Goal: Task Accomplishment & Management: Complete application form

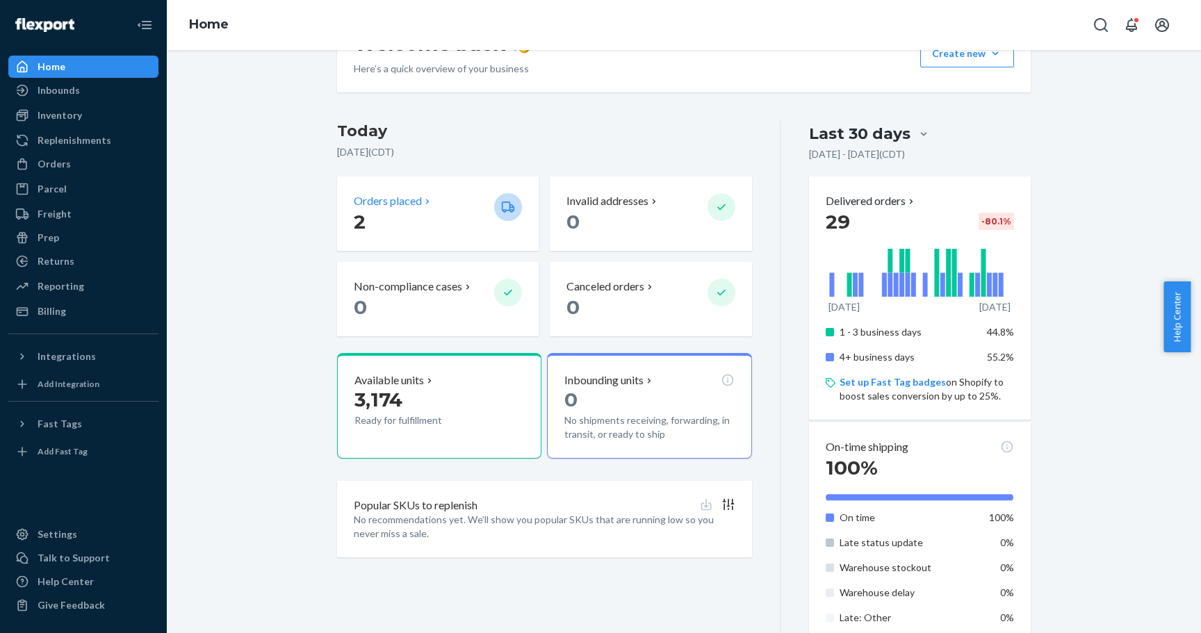
scroll to position [241, 0]
click at [56, 167] on div "Orders" at bounding box center [54, 164] width 33 height 14
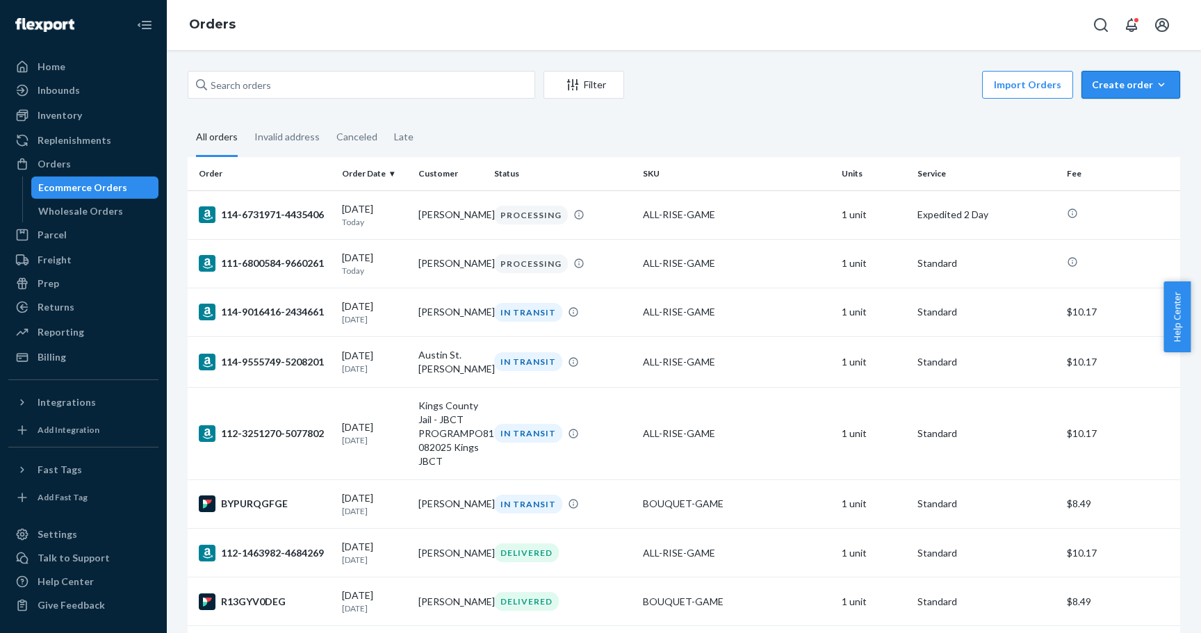
click at [1092, 84] on div "Create order" at bounding box center [1131, 85] width 78 height 14
click at [1101, 113] on span "Ecommerce order" at bounding box center [1139, 118] width 86 height 10
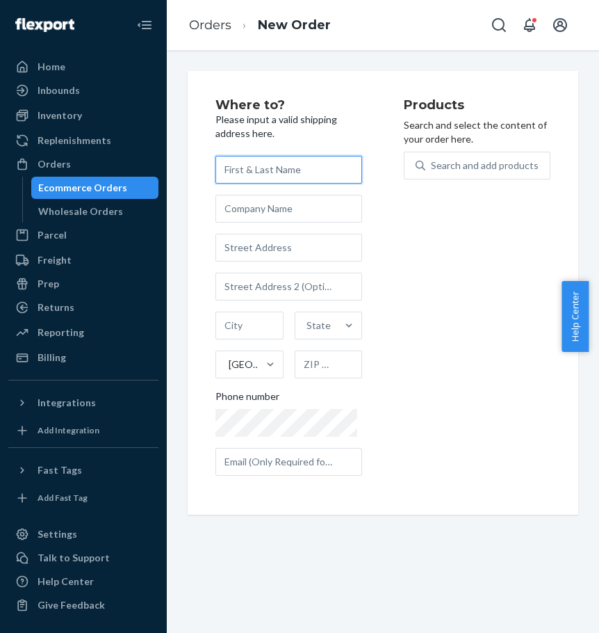
click at [276, 171] on input "text" at bounding box center [288, 170] width 147 height 28
type input "[PERSON_NAME]"
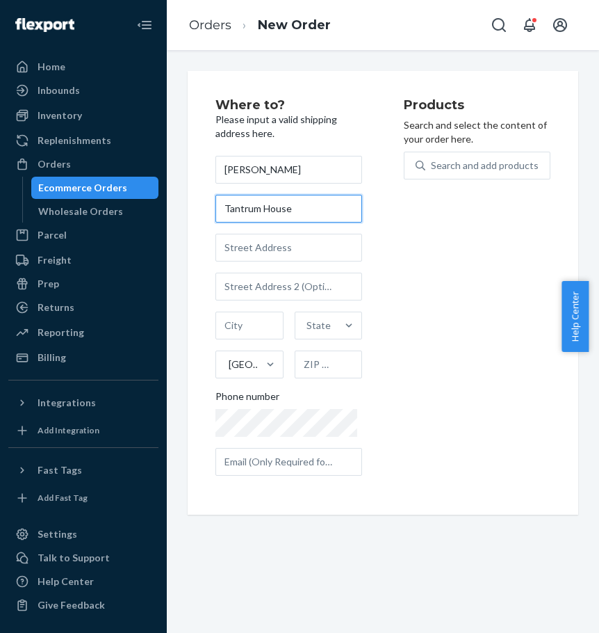
type input "Tantrum House"
click at [271, 252] on input "text" at bounding box center [288, 248] width 147 height 28
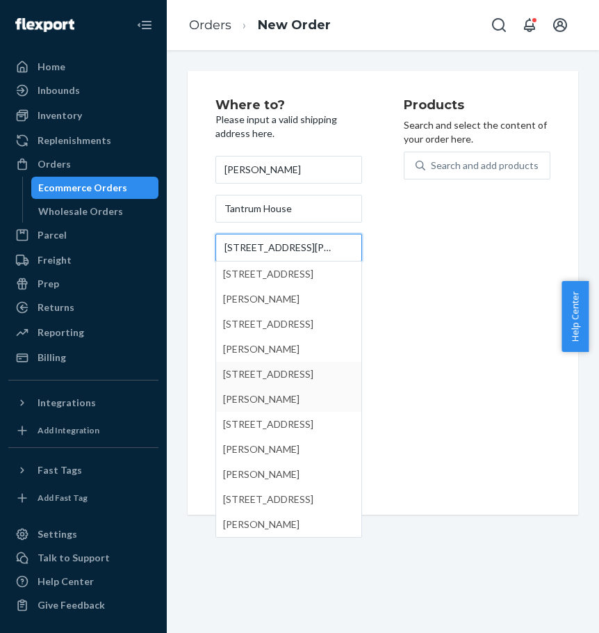
type input "[STREET_ADDRESS][PERSON_NAME]"
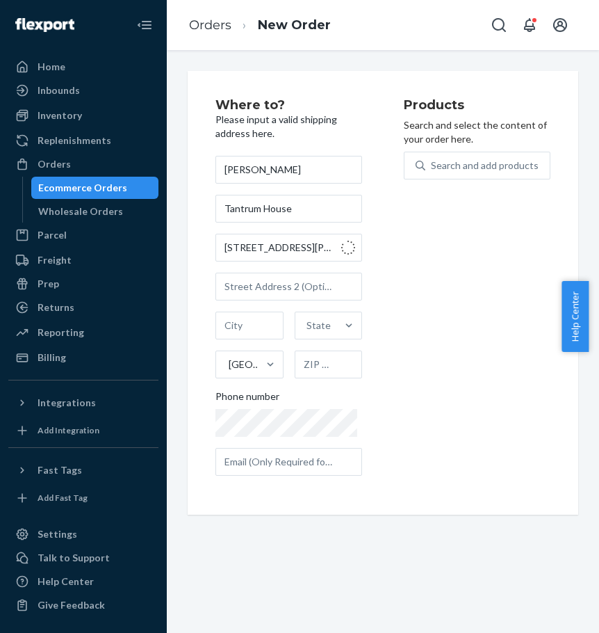
type input "[PERSON_NAME]"
type input "29650"
click at [314, 369] on input "29650" at bounding box center [329, 364] width 68 height 28
click at [309, 464] on input "text" at bounding box center [288, 462] width 147 height 28
click at [294, 463] on input "text" at bounding box center [288, 462] width 147 height 28
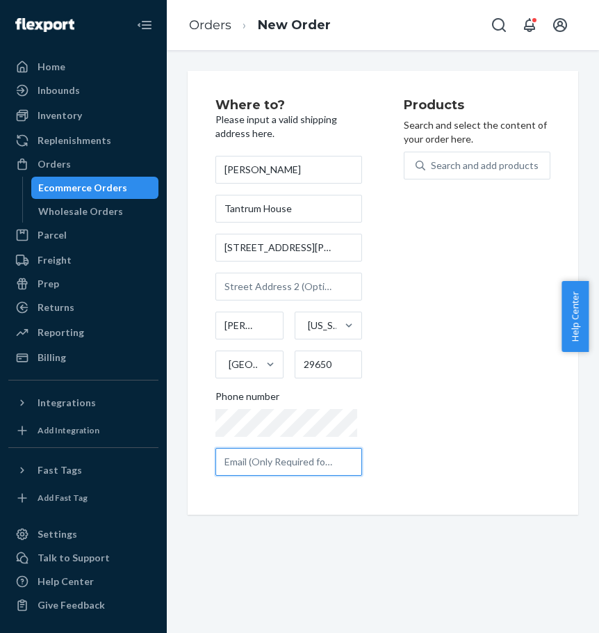
paste input "[PERSON_NAME][EMAIL_ADDRESS][DOMAIN_NAME]"
type input "[PERSON_NAME][EMAIL_ADDRESS][DOMAIN_NAME]"
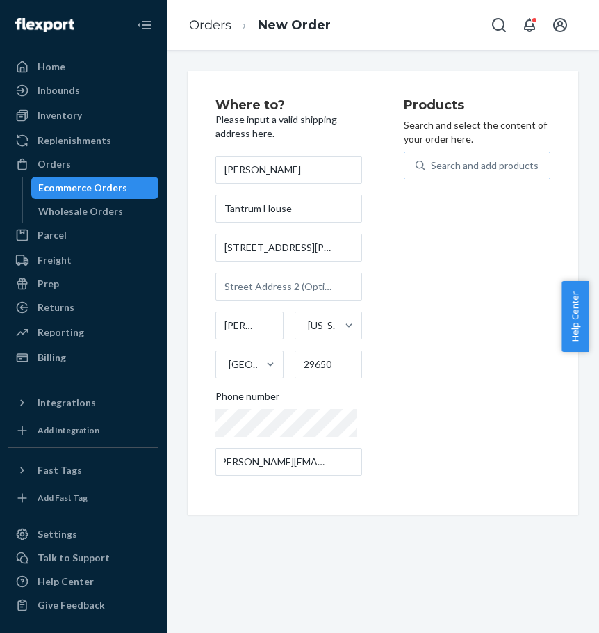
click at [453, 168] on div "Search and add products" at bounding box center [485, 165] width 108 height 14
click at [432, 168] on input "Search and add products" at bounding box center [431, 165] width 1 height 14
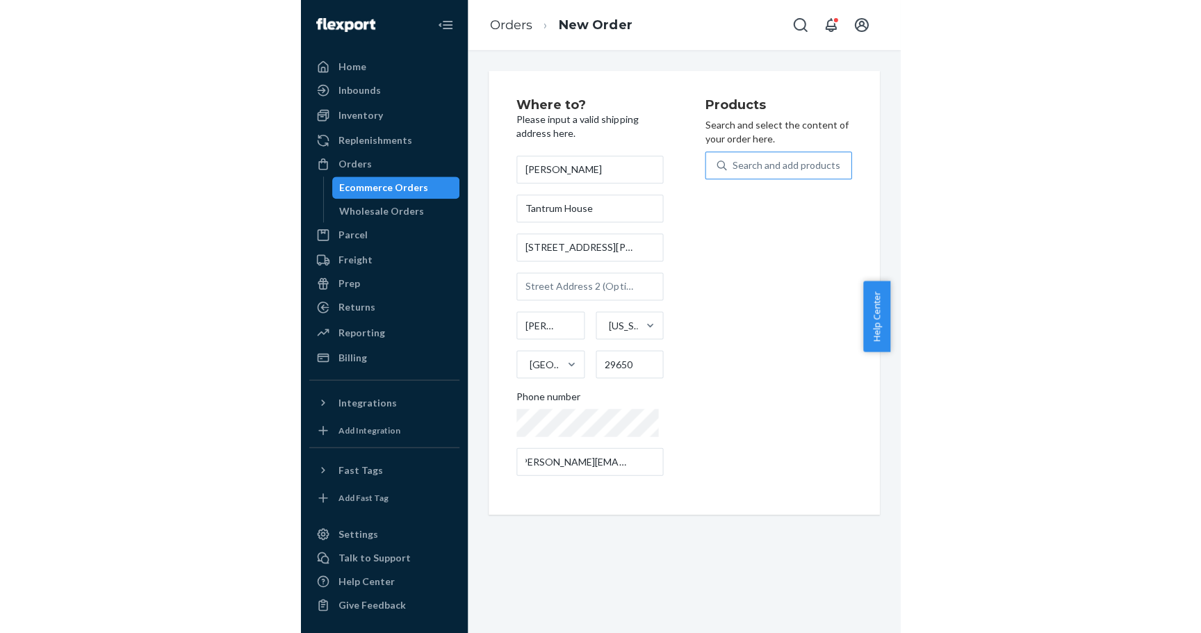
scroll to position [0, 0]
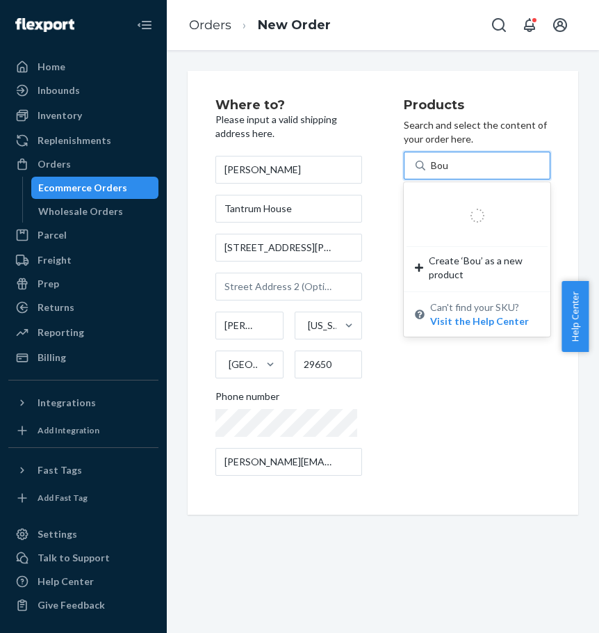
type input "Bouq"
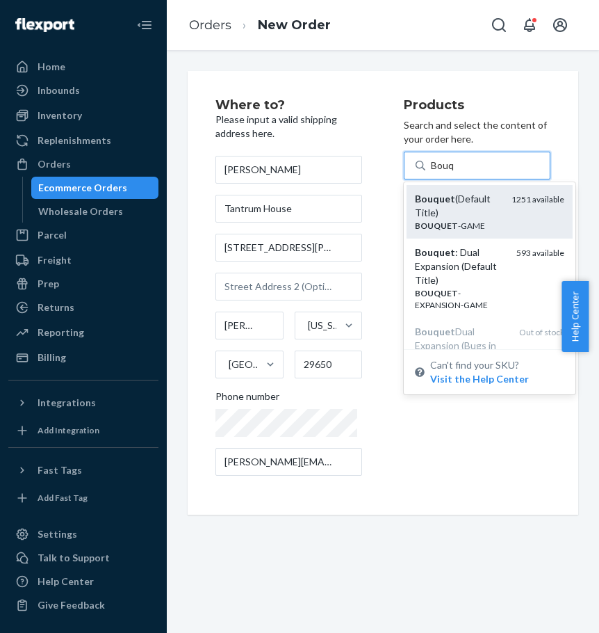
click at [439, 216] on div "Bouquet (Default Title)" at bounding box center [458, 206] width 86 height 28
click at [439, 172] on input "Bouq" at bounding box center [443, 165] width 24 height 14
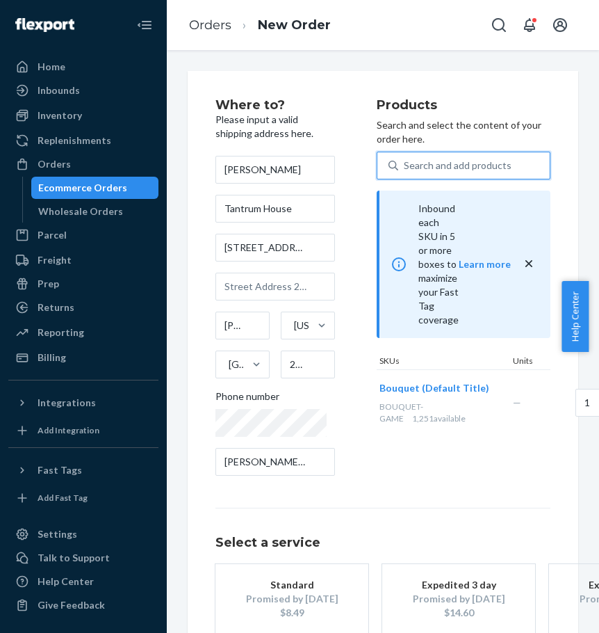
click at [442, 158] on div "Search and add products" at bounding box center [458, 165] width 108 height 14
click at [405, 158] on input "0 results available. Use Up and Down to choose options, press Enter to select t…" at bounding box center [404, 165] width 1 height 14
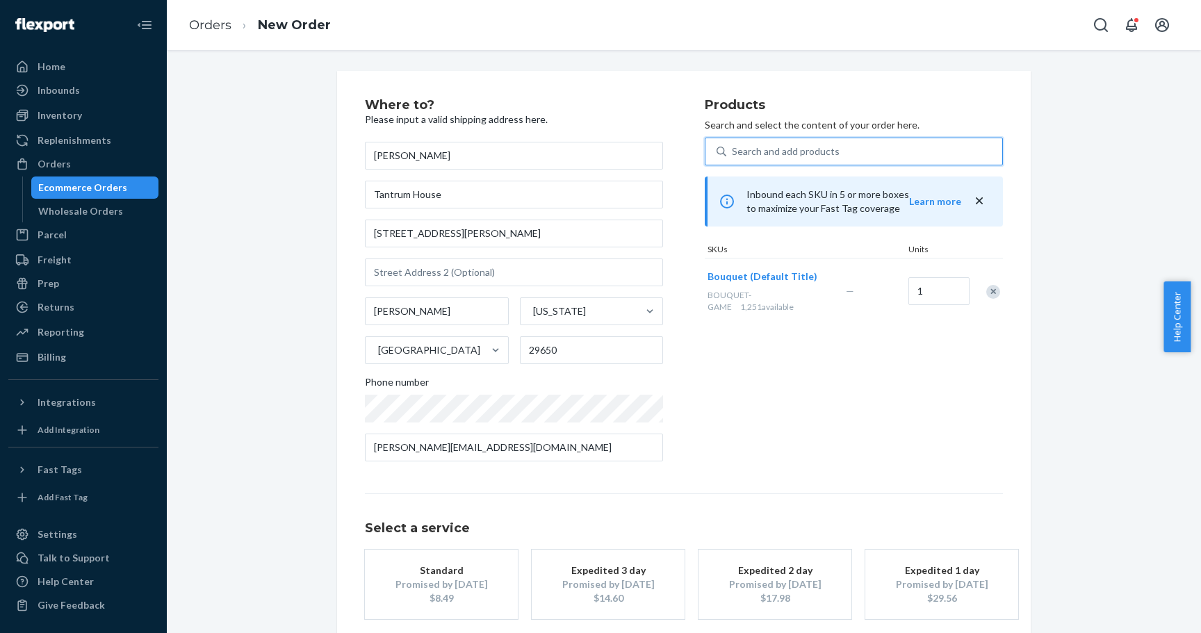
scroll to position [69, 0]
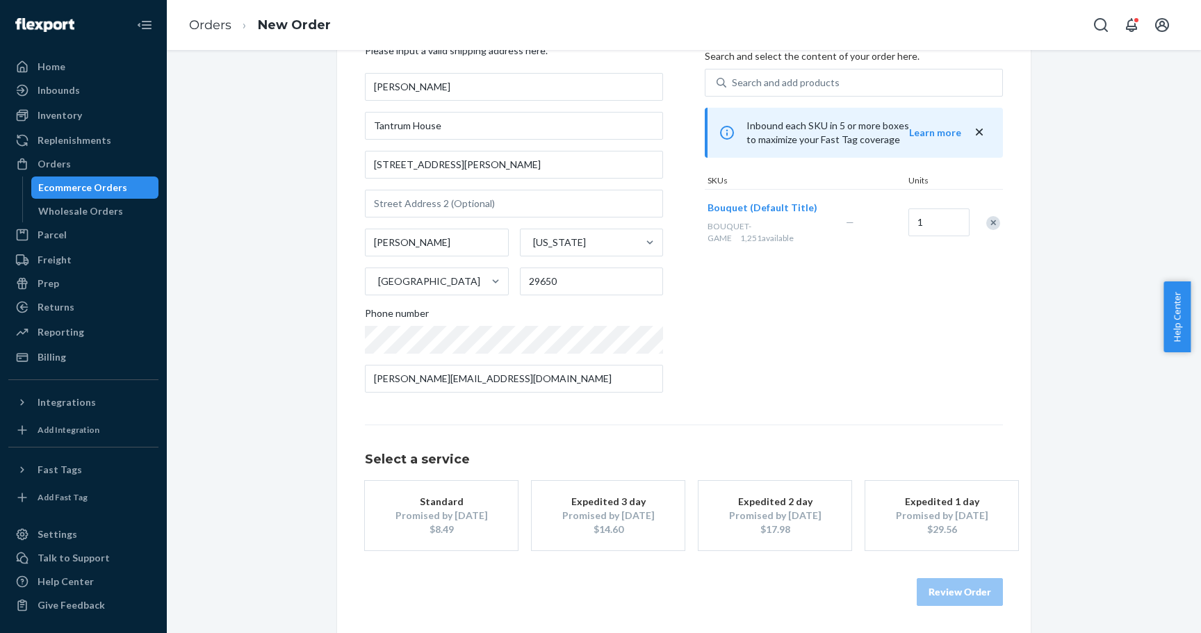
click at [434, 515] on div "Promised by [DATE]" at bounding box center [441, 516] width 111 height 14
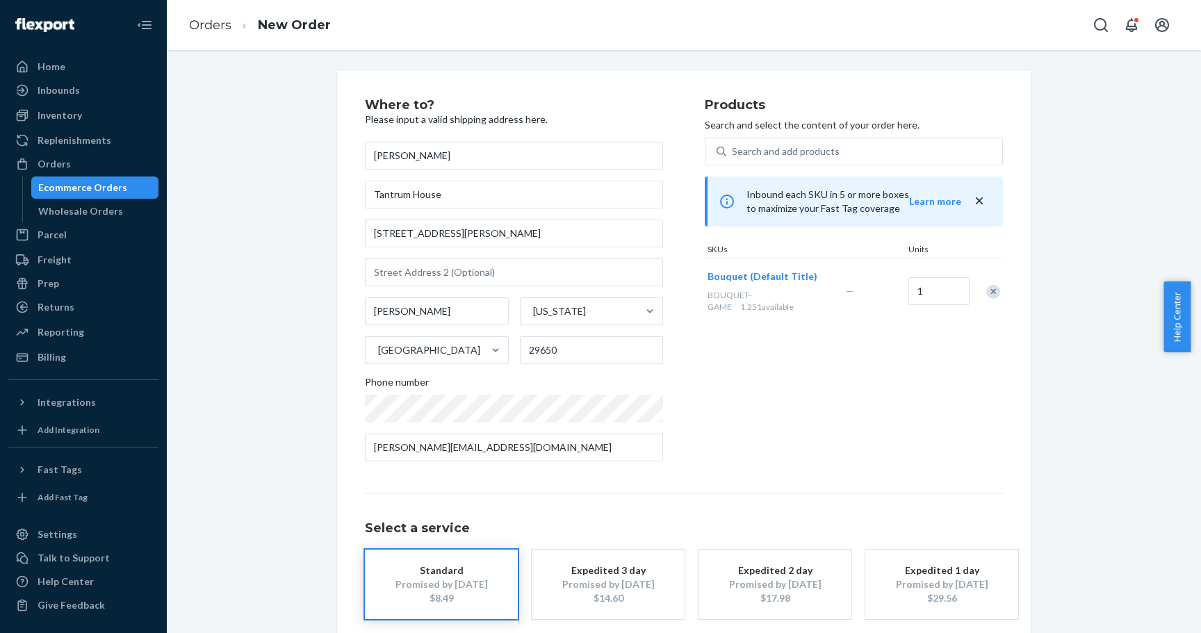
click at [751, 298] on span "BOUQUET-GAME" at bounding box center [730, 301] width 44 height 22
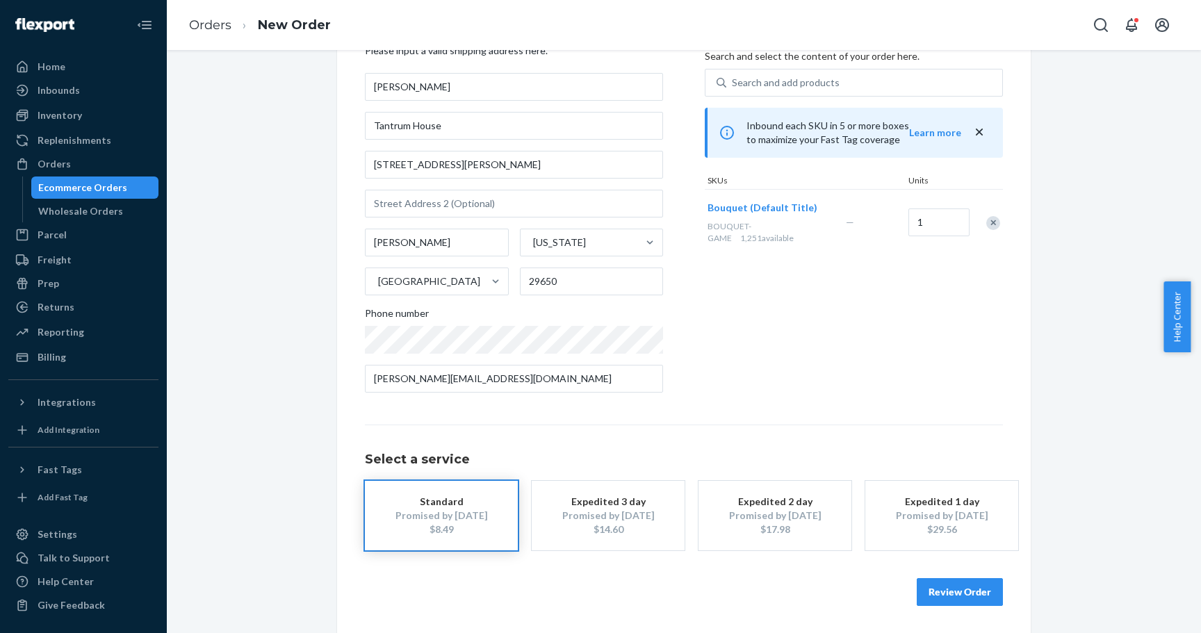
click at [945, 587] on button "Review Order" at bounding box center [960, 592] width 86 height 28
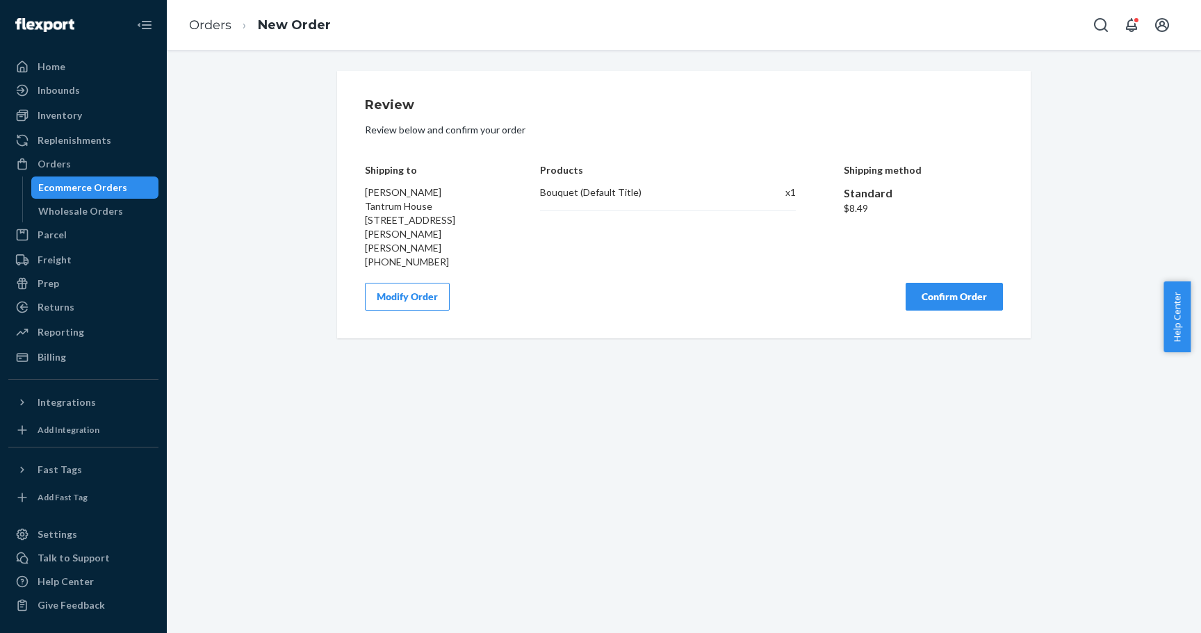
click at [965, 283] on button "Confirm Order" at bounding box center [954, 297] width 97 height 28
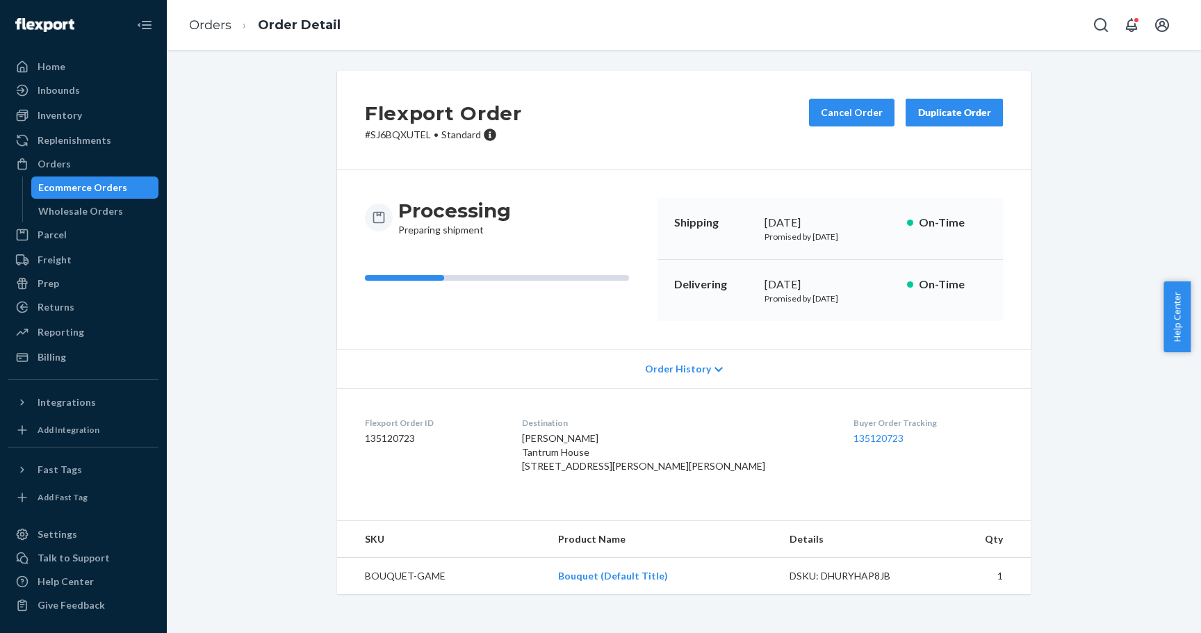
scroll to position [6, 0]
click at [56, 74] on div "Home" at bounding box center [83, 66] width 147 height 19
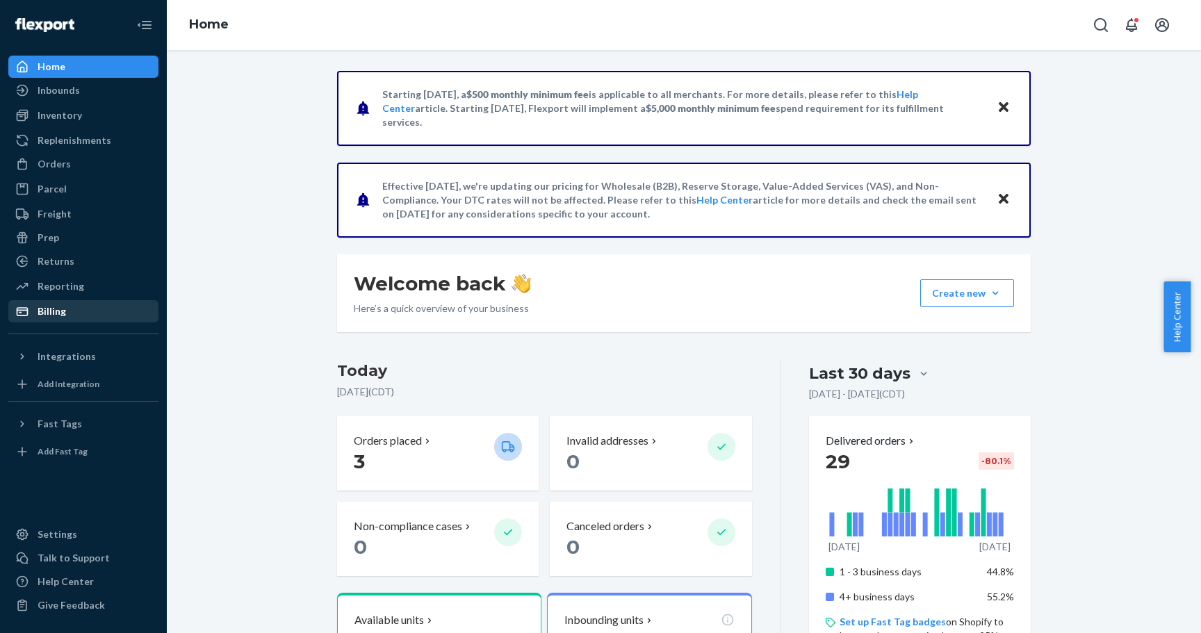
click at [42, 316] on div "Billing" at bounding box center [52, 311] width 29 height 14
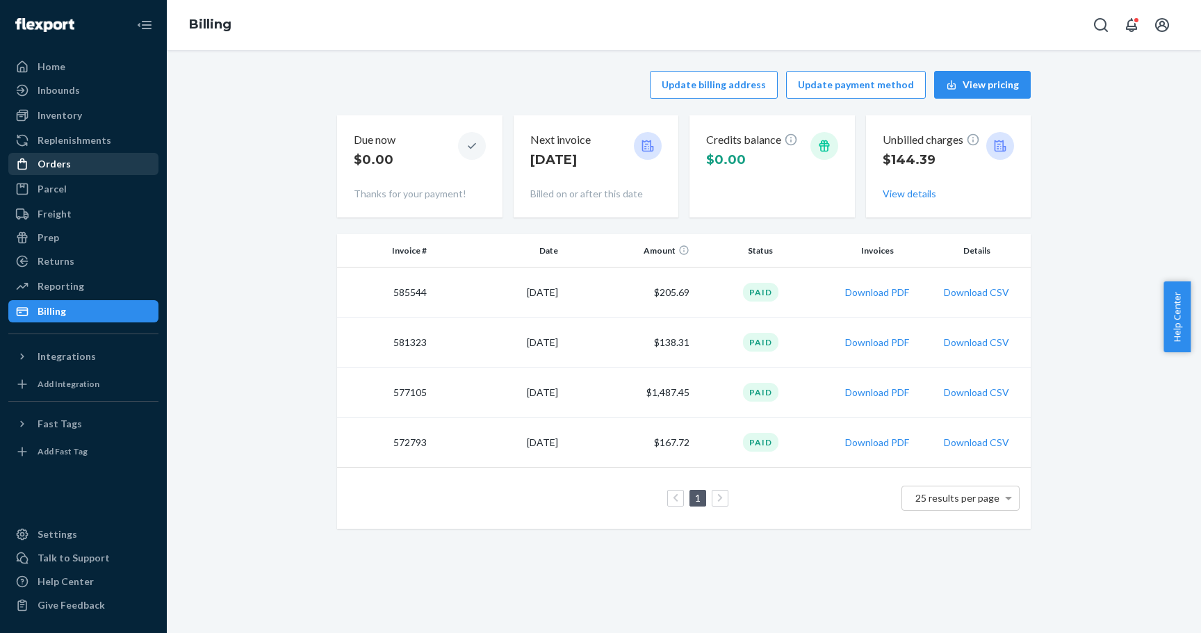
click at [60, 169] on div "Orders" at bounding box center [54, 164] width 33 height 14
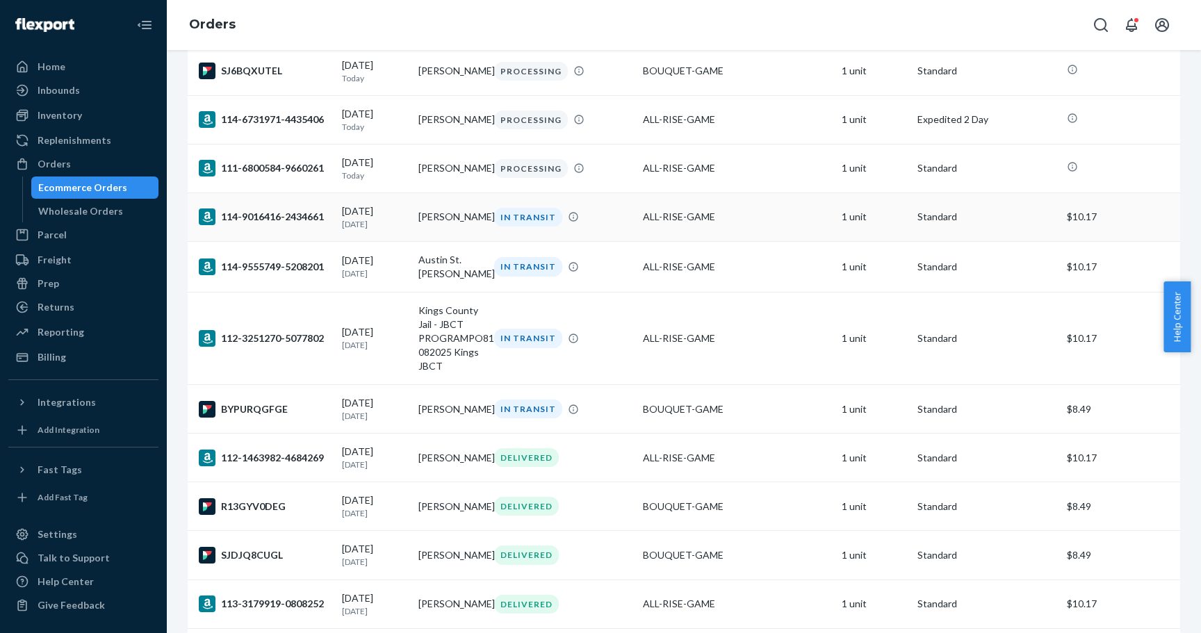
scroll to position [145, 0]
click at [47, 63] on div "Home" at bounding box center [52, 67] width 28 height 14
